Goal: Transaction & Acquisition: Purchase product/service

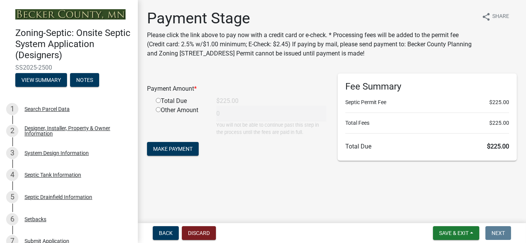
click at [159, 102] on input "radio" at bounding box center [158, 100] width 5 height 5
radio input "true"
type input "225"
click at [174, 146] on span "Make Payment" at bounding box center [172, 149] width 39 height 6
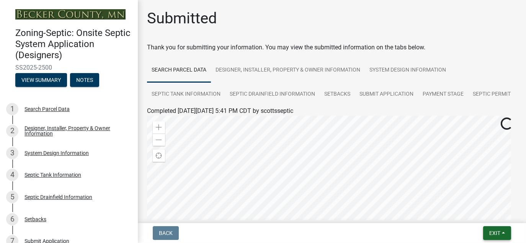
click at [499, 236] on span "Exit" at bounding box center [495, 233] width 11 height 6
click at [473, 214] on button "Save & Exit" at bounding box center [480, 213] width 61 height 18
